Goal: Task Accomplishment & Management: Complete application form

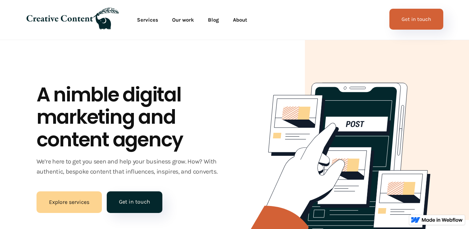
click at [415, 22] on link "Get in touch" at bounding box center [417, 19] width 54 height 21
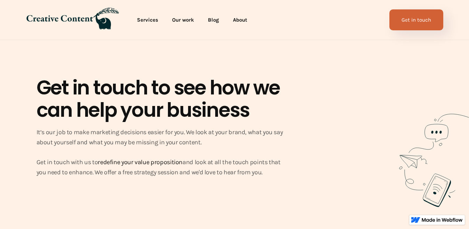
scroll to position [331, 0]
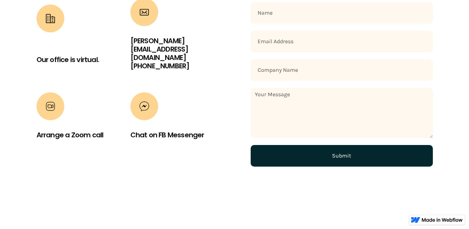
click at [288, 44] on input "Contact Form" at bounding box center [342, 42] width 182 height 22
type input "Shellyminter21@outlook.com"
type input "Shelly Minter"
type input "Sheyres Ventures"
click at [288, 109] on textarea "Contact Form" at bounding box center [342, 113] width 182 height 50
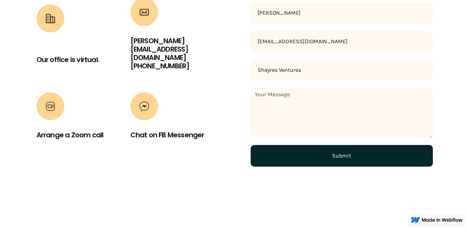
scroll to position [0, 0]
paste textarea "I need website for my new business"
type textarea "I need website for my new business"
click at [292, 157] on input "Submit" at bounding box center [342, 156] width 182 height 22
type input "Please wait..."
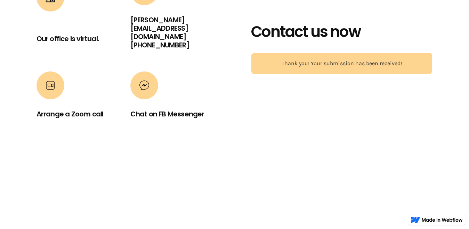
scroll to position [302, 0]
